Goal: Information Seeking & Learning: Learn about a topic

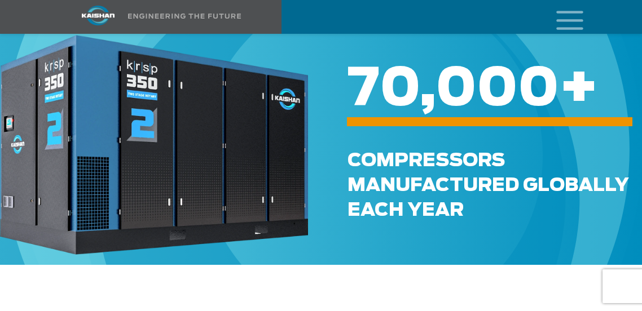
scroll to position [512, 0]
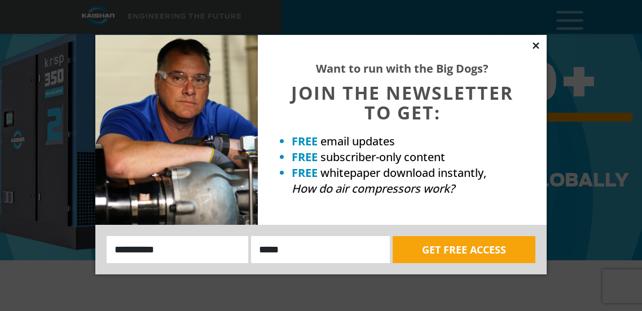
click at [536, 47] on icon at bounding box center [536, 46] width 10 height 10
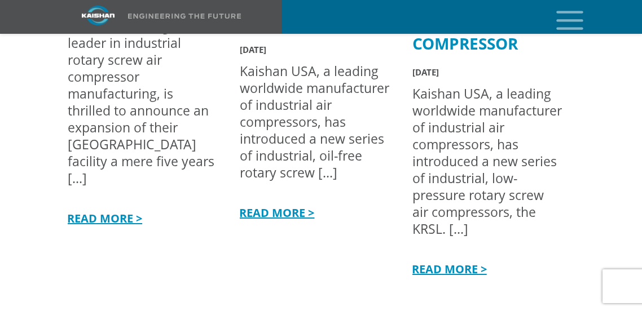
scroll to position [3564, 0]
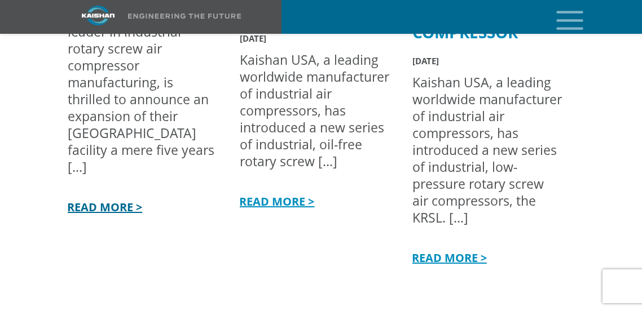
click at [112, 200] on link "READ MORE >" at bounding box center [103, 207] width 77 height 15
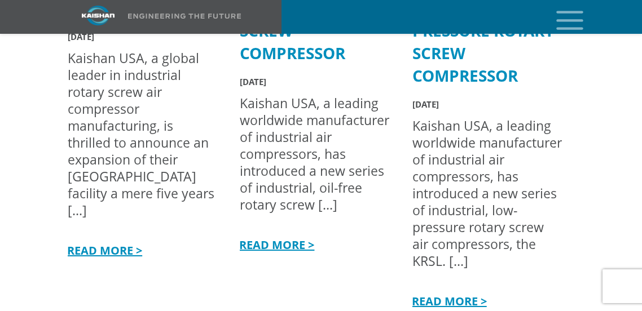
scroll to position [3526, 0]
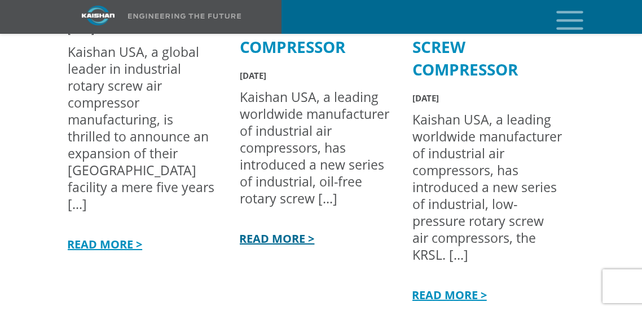
click at [273, 231] on link "READ MORE >" at bounding box center [275, 238] width 77 height 15
click at [453, 288] on link "READ MORE >" at bounding box center [447, 295] width 77 height 15
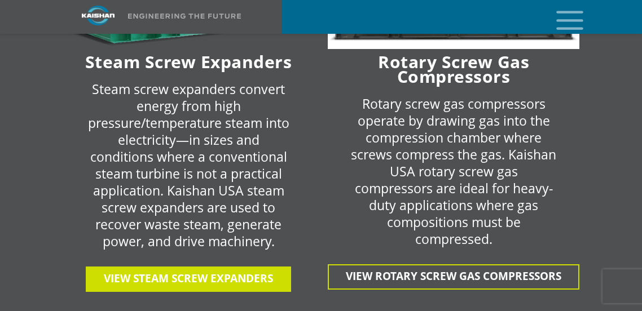
scroll to position [2851, 0]
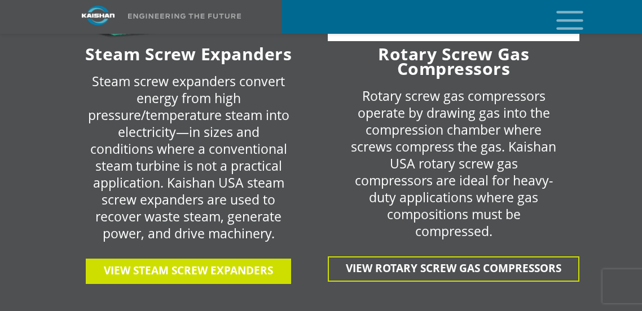
click at [179, 263] on span "View Steam Screw Expanders" at bounding box center [188, 270] width 169 height 15
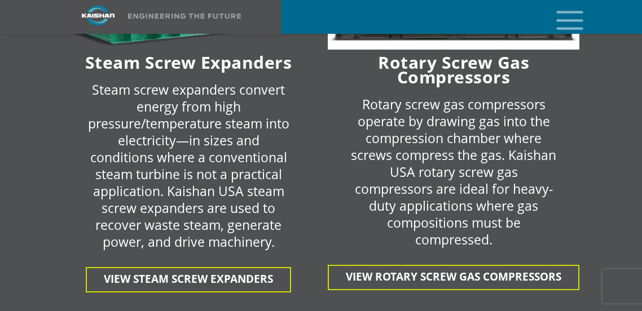
scroll to position [2844, 0]
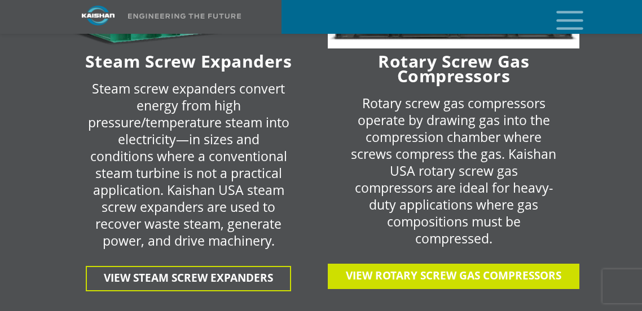
click at [469, 268] on span "View Rotary Screw gas Compressors" at bounding box center [453, 275] width 215 height 15
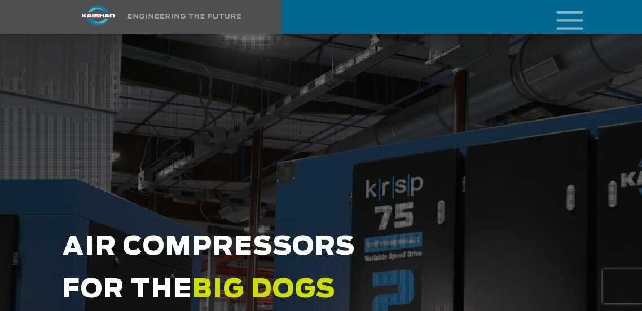
scroll to position [0, 0]
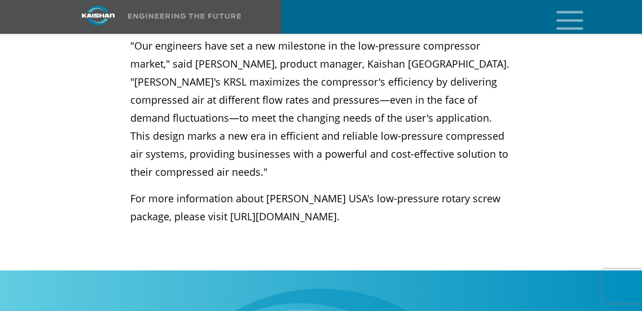
scroll to position [664, 0]
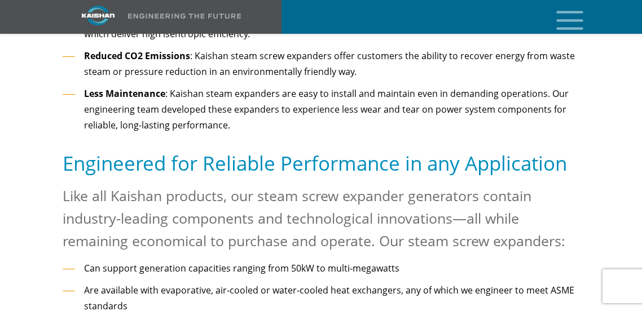
scroll to position [1284, 0]
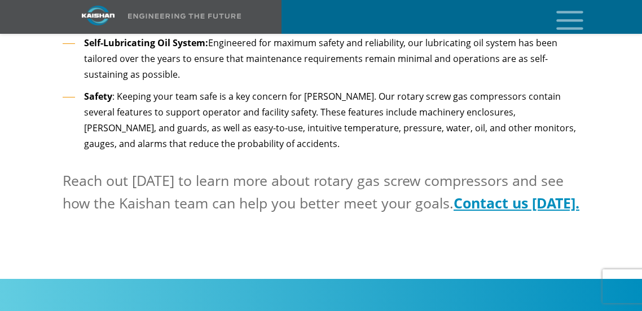
scroll to position [2165, 0]
